Goal: Check status: Check status

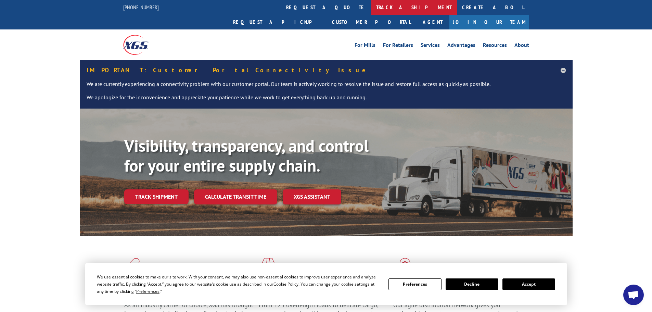
click at [371, 10] on link "track a shipment" at bounding box center [414, 7] width 86 height 15
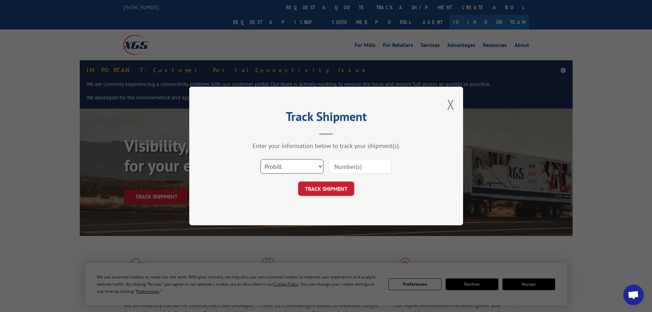
click at [287, 167] on select "Select category... Probill BOL PO" at bounding box center [291, 166] width 63 height 14
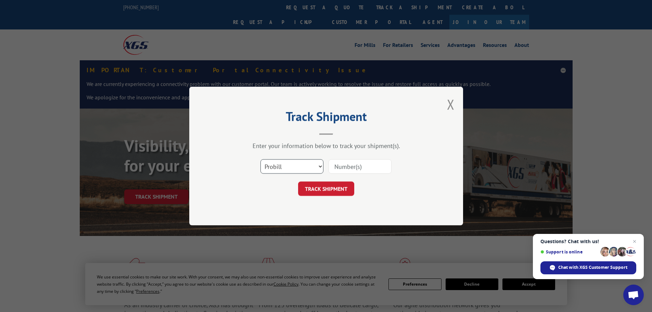
select select "bol"
click at [260, 159] on select "Select category... Probill BOL PO" at bounding box center [291, 166] width 63 height 14
click at [232, 143] on div "Enter your information below to track your shipment(s)." at bounding box center [326, 146] width 205 height 8
click at [358, 162] on input at bounding box center [360, 166] width 63 height 14
paste input "6BC6119"
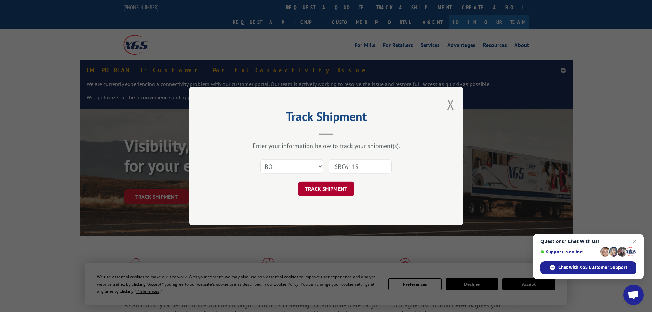
type input "6BC6119"
click at [330, 194] on button "TRACK SHIPMENT" at bounding box center [326, 188] width 56 height 14
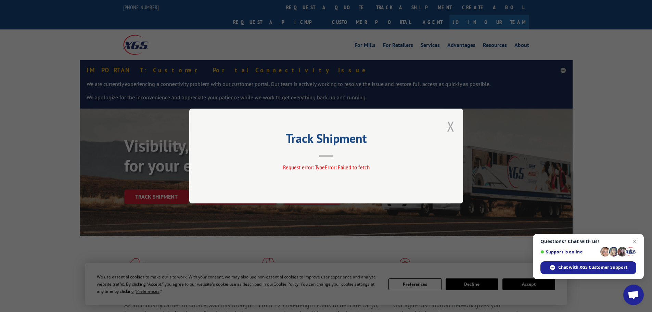
click at [450, 129] on button "Close modal" at bounding box center [451, 126] width 8 height 18
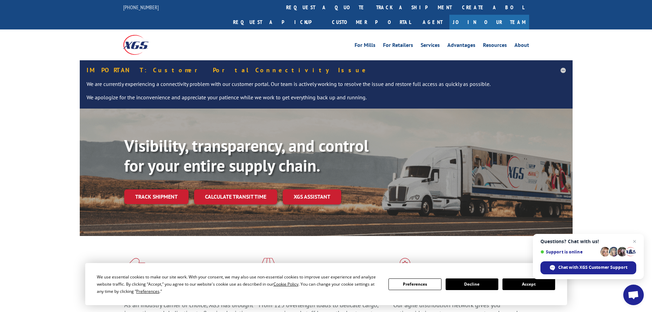
click at [371, 7] on link "track a shipment" at bounding box center [414, 7] width 86 height 15
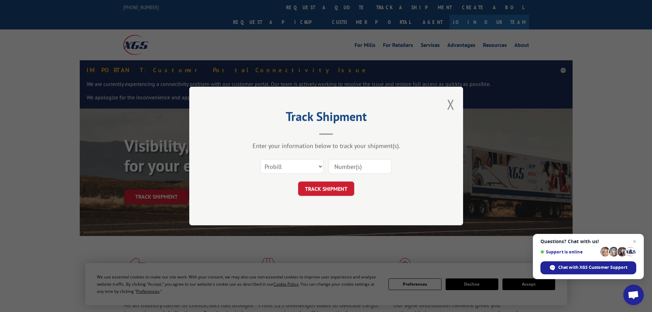
click at [297, 158] on div "Select category... Probill BOL PO" at bounding box center [292, 166] width 62 height 16
drag, startPoint x: 301, startPoint y: 167, endPoint x: 296, endPoint y: 172, distance: 7.3
click at [301, 167] on select "Select category... Probill BOL PO" at bounding box center [291, 166] width 63 height 14
select select "bol"
click at [260, 159] on select "Select category... Probill BOL PO" at bounding box center [291, 166] width 63 height 14
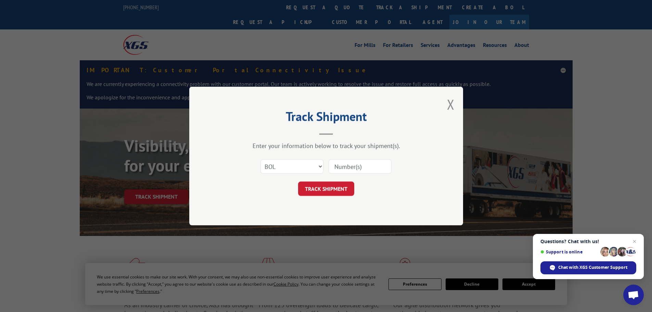
click at [353, 167] on input at bounding box center [360, 166] width 63 height 14
paste input "6BD8351"
type input "6BD8351"
click at [335, 191] on button "TRACK SHIPMENT" at bounding box center [326, 188] width 56 height 14
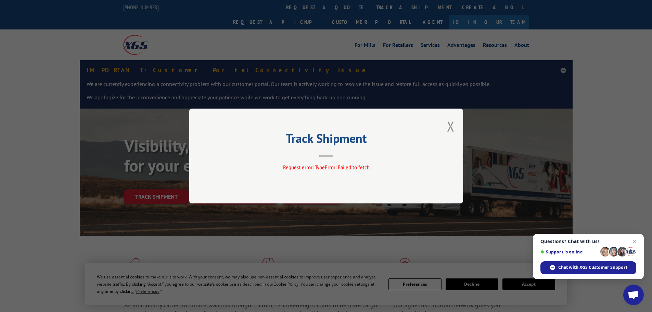
click at [446, 128] on div "Track Shipment Request error: TypeError: Failed to fetch" at bounding box center [326, 155] width 274 height 95
click at [448, 120] on button "Close modal" at bounding box center [451, 126] width 8 height 18
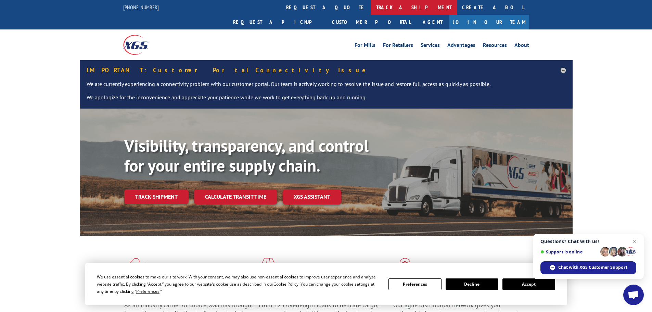
click at [371, 7] on link "track a shipment" at bounding box center [414, 7] width 86 height 15
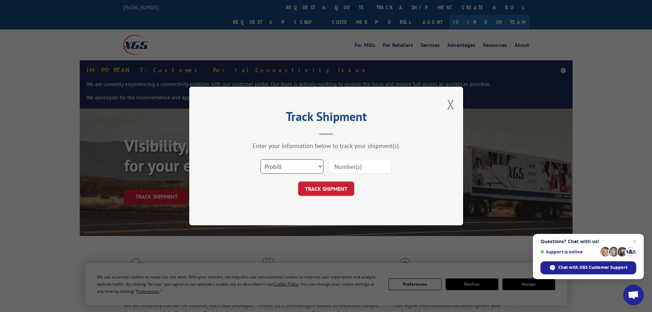
click at [289, 170] on select "Select category... Probill BOL PO" at bounding box center [291, 166] width 63 height 14
select select "bol"
click at [260, 159] on select "Select category... Probill BOL PO" at bounding box center [291, 166] width 63 height 14
drag, startPoint x: 356, startPoint y: 162, endPoint x: 357, endPoint y: 166, distance: 3.4
click at [356, 162] on input at bounding box center [360, 166] width 63 height 14
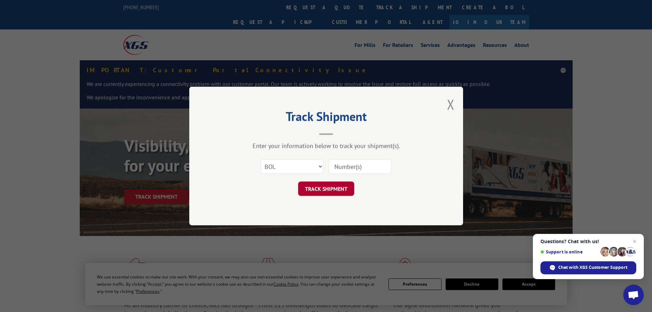
paste input "6BH3069"
type input "6BH3069"
click at [335, 191] on button "TRACK SHIPMENT" at bounding box center [326, 188] width 56 height 14
